Goal: Task Accomplishment & Management: Manage account settings

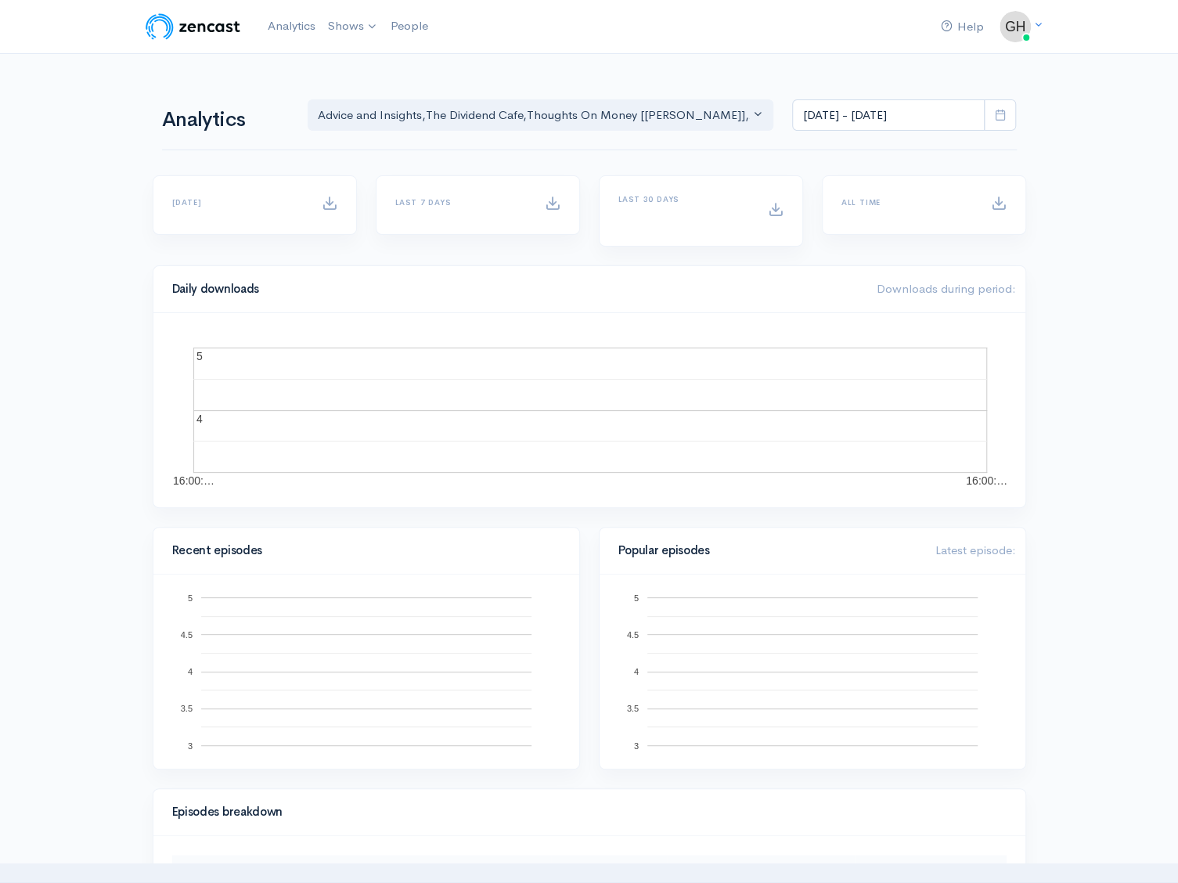
click at [347, 21] on link "Shows" at bounding box center [353, 26] width 63 height 34
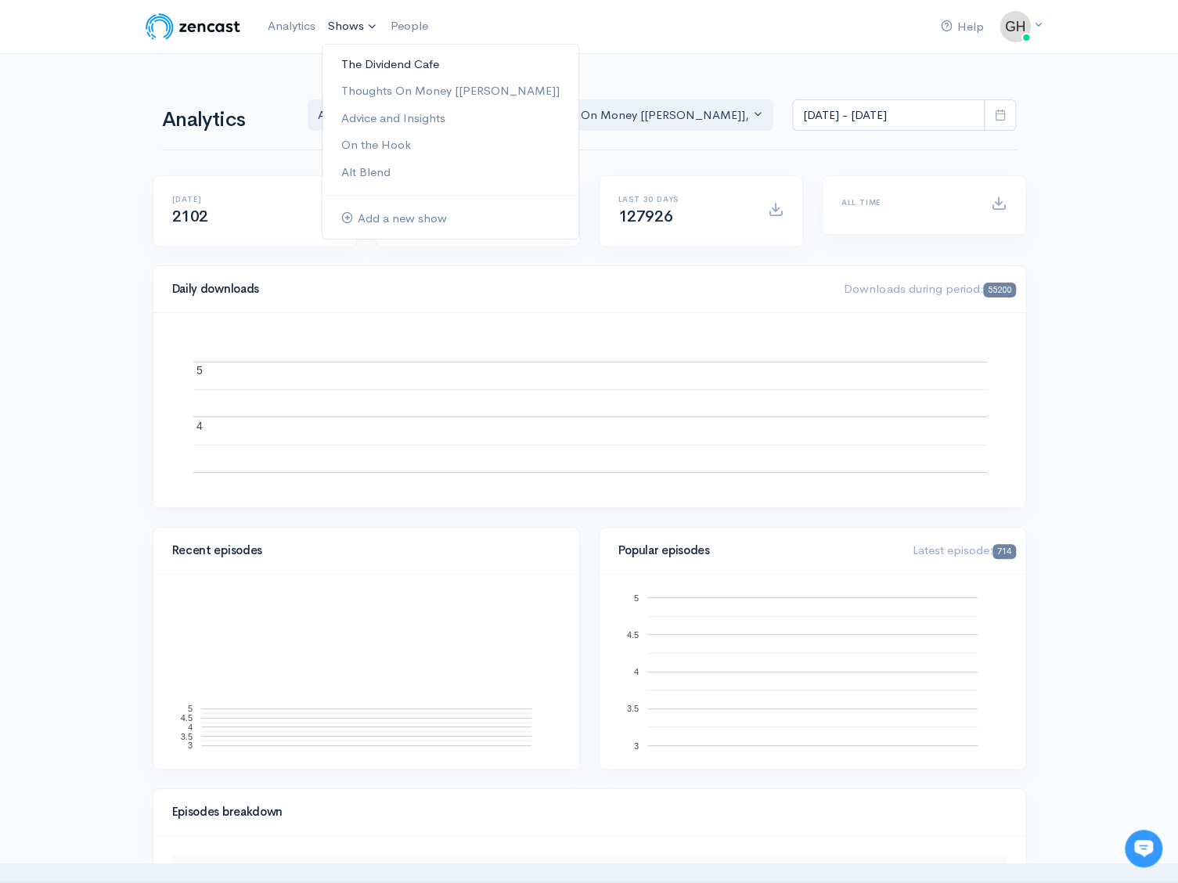
click at [370, 61] on link "The Dividend Cafe" at bounding box center [451, 64] width 256 height 27
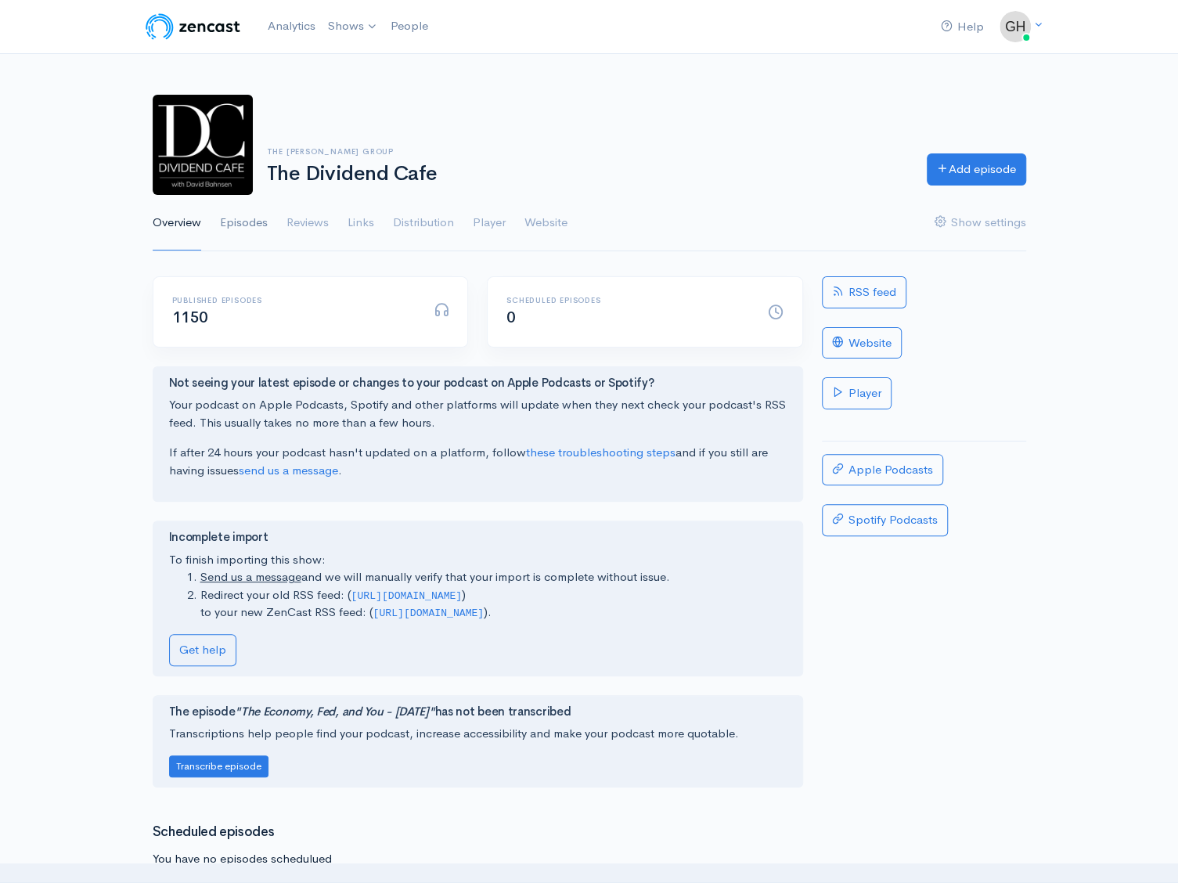
click at [248, 217] on link "Episodes" at bounding box center [244, 223] width 48 height 56
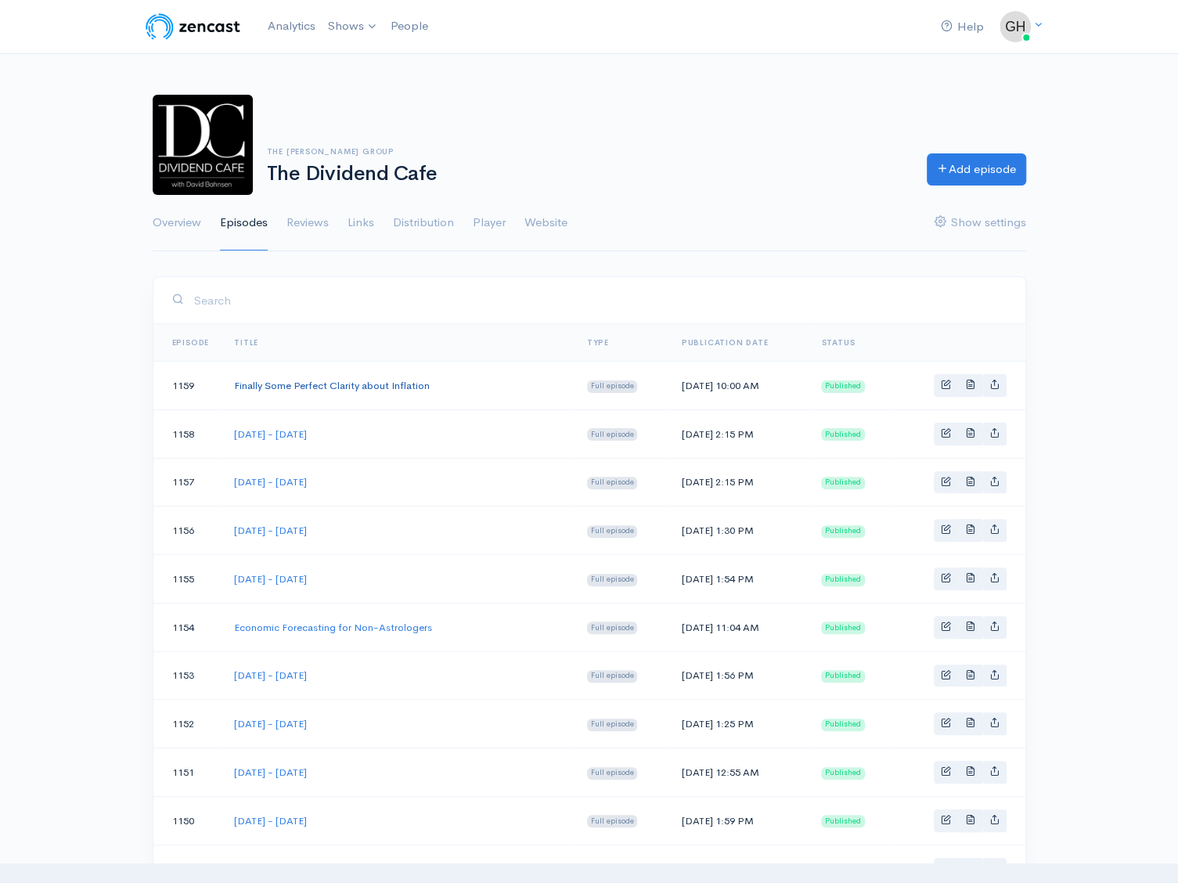
click at [319, 384] on link "Finally Some Perfect Clarity about Inflation" at bounding box center [332, 385] width 196 height 13
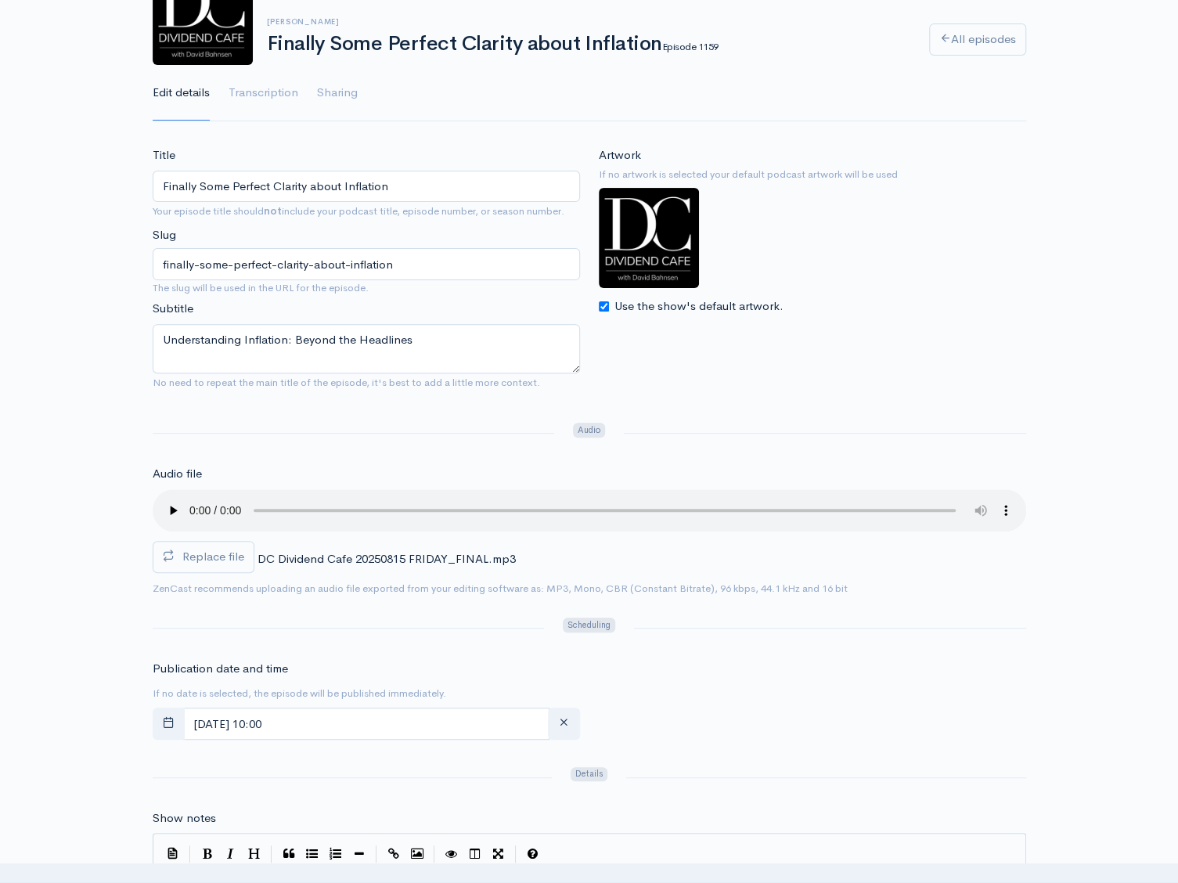
scroll to position [235, 0]
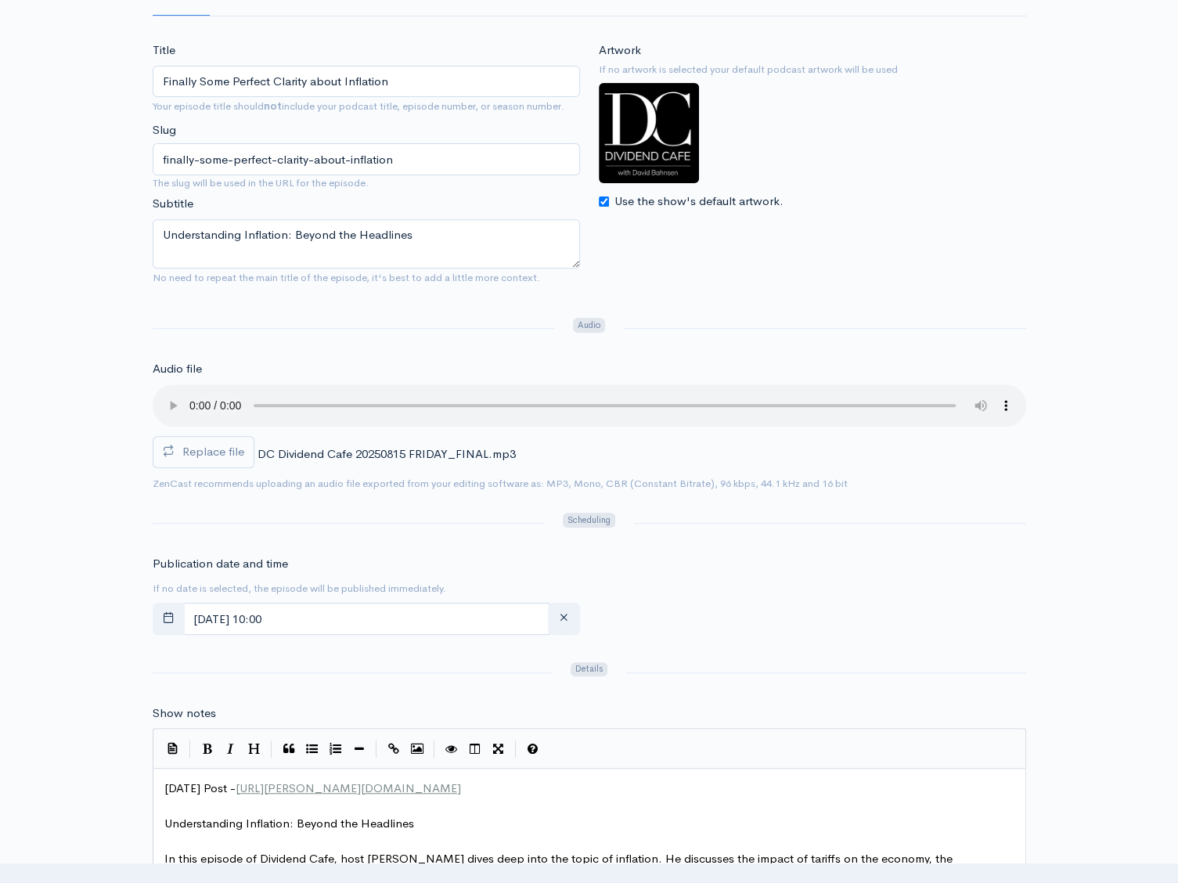
click at [915, 596] on div "Publication date and time If no date is selected, the episode will be published…" at bounding box center [589, 598] width 893 height 86
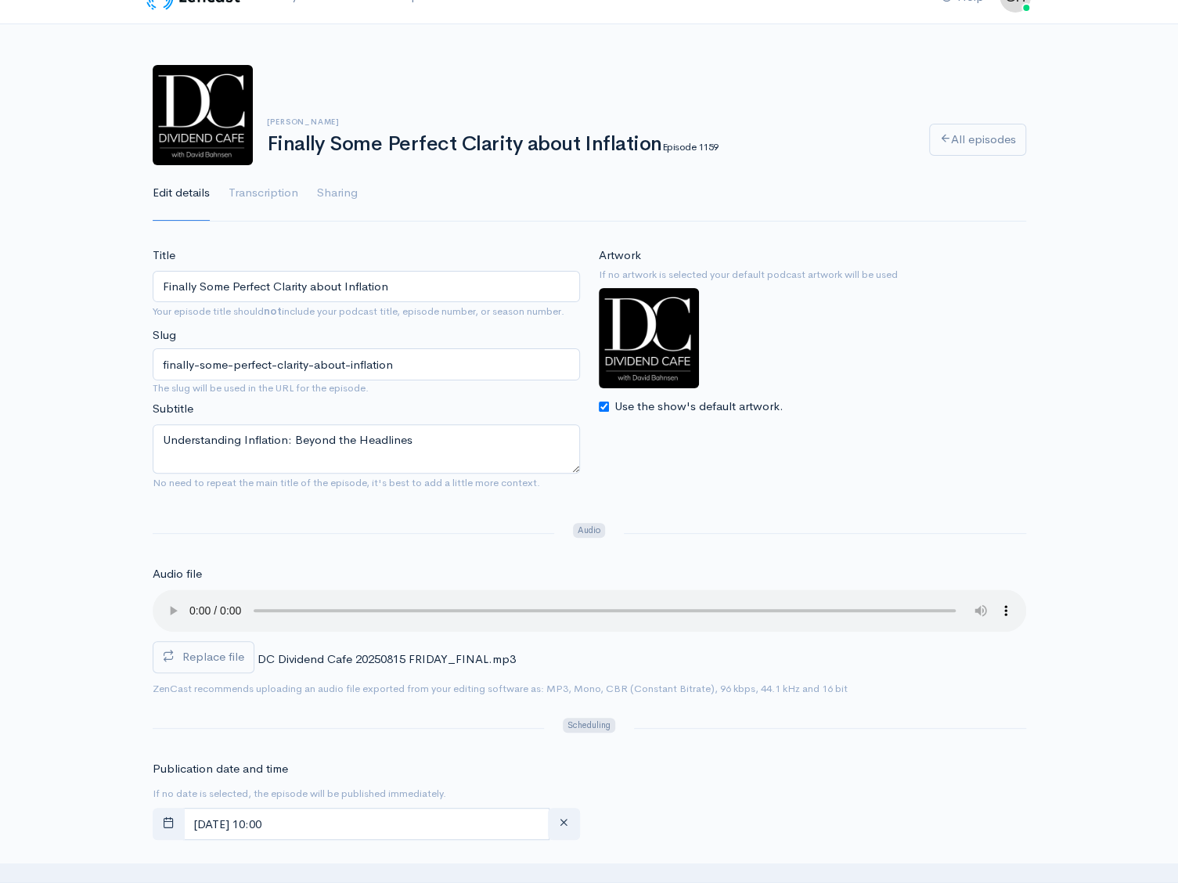
scroll to position [0, 0]
